Goal: Contribute content: Add original content to the website for others to see

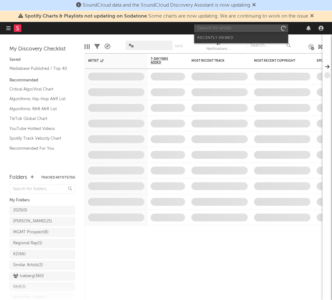
click at [235, 29] on input "text" at bounding box center [241, 28] width 94 height 8
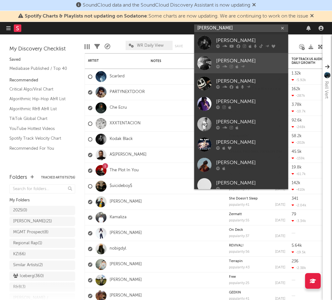
type input "[PERSON_NAME]"
click at [251, 60] on div "[PERSON_NAME]" at bounding box center [250, 61] width 69 height 8
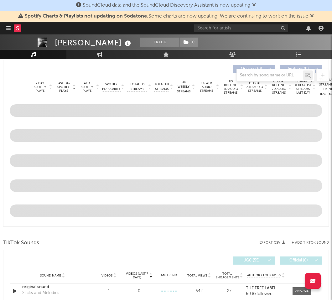
select select "6m"
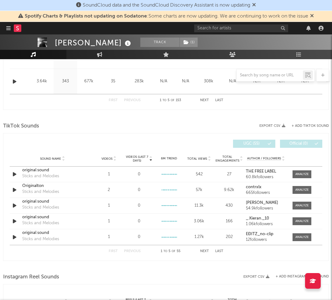
scroll to position [393, 0]
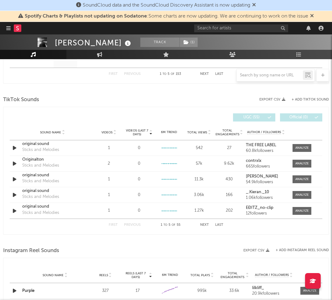
click at [305, 99] on button "+ Add TikTok Sound" at bounding box center [310, 99] width 37 height 3
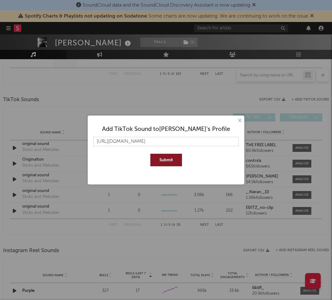
scroll to position [0, 29]
type input "[URL][DOMAIN_NAME]"
click at [169, 156] on button "Submit" at bounding box center [166, 160] width 32 height 13
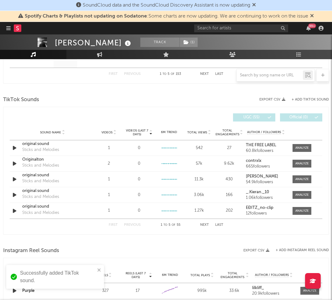
click at [206, 225] on button "Next" at bounding box center [204, 225] width 9 height 3
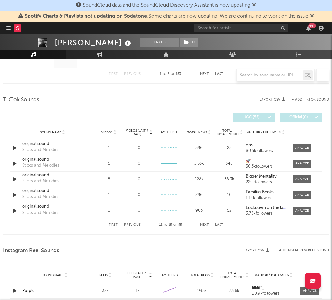
click at [206, 225] on button "Next" at bounding box center [204, 225] width 9 height 3
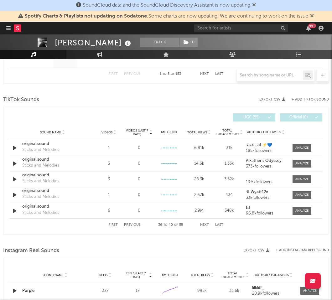
click at [206, 225] on button "Next" at bounding box center [204, 225] width 9 height 3
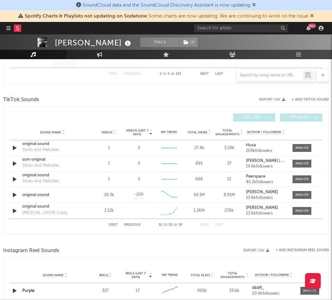
click at [206, 225] on button "Next" at bounding box center [204, 225] width 9 height 3
click at [298, 208] on span at bounding box center [302, 211] width 19 height 8
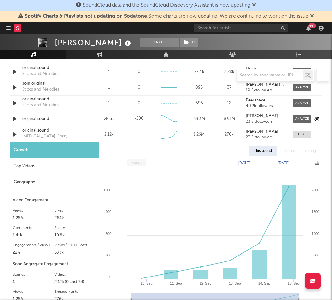
scroll to position [477, 0]
